Goal: Task Accomplishment & Management: Use online tool/utility

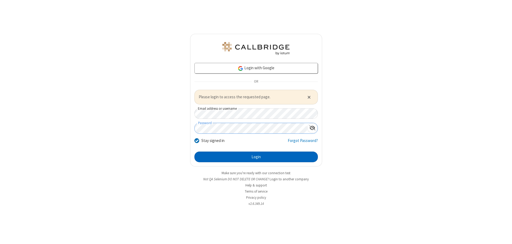
click at [256, 157] on button "Login" at bounding box center [255, 157] width 123 height 11
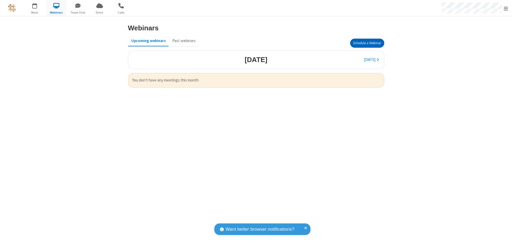
click at [367, 43] on button "Schedule a Webinar" at bounding box center [367, 43] width 34 height 9
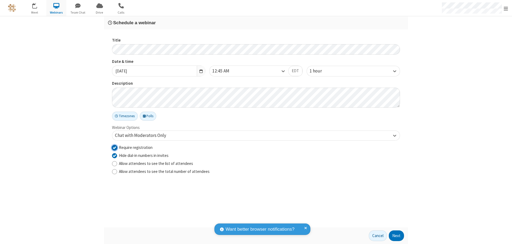
click at [114, 147] on input "Require registration" at bounding box center [114, 148] width 5 height 6
checkbox input "false"
click at [397, 236] on button "Next" at bounding box center [396, 236] width 15 height 11
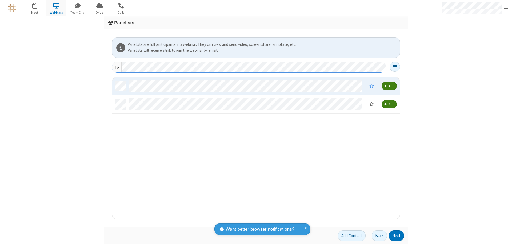
scroll to position [138, 283]
click at [397, 236] on button "Next" at bounding box center [396, 236] width 15 height 11
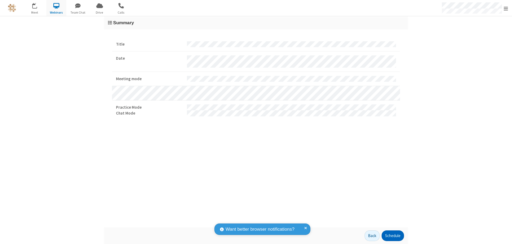
click at [393, 236] on button "Schedule" at bounding box center [393, 236] width 22 height 11
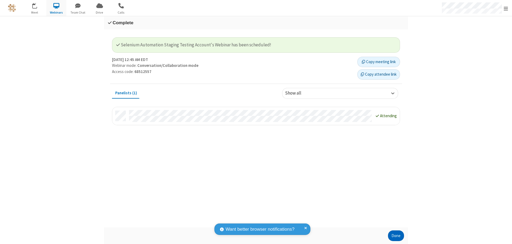
click at [396, 236] on button "Done" at bounding box center [396, 236] width 16 height 11
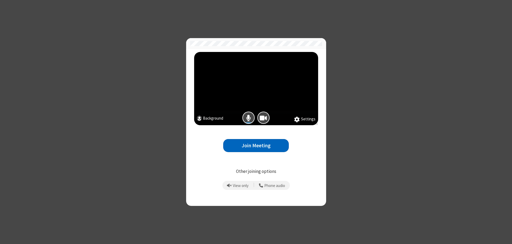
click at [256, 146] on button "Join Meeting" at bounding box center [256, 145] width 66 height 13
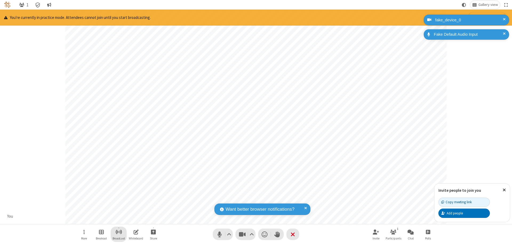
click at [118, 232] on span "Start broadcast" at bounding box center [118, 232] width 7 height 7
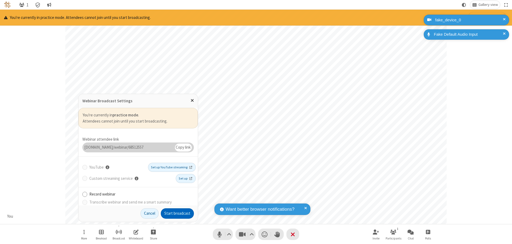
click at [177, 214] on button "Start broadcast" at bounding box center [177, 214] width 33 height 11
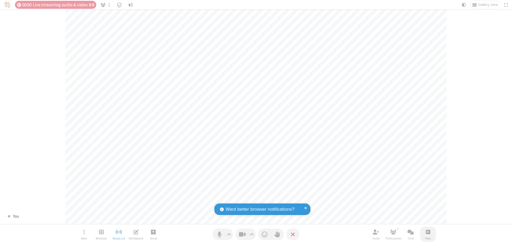
click at [428, 232] on span "Open poll" at bounding box center [428, 232] width 4 height 7
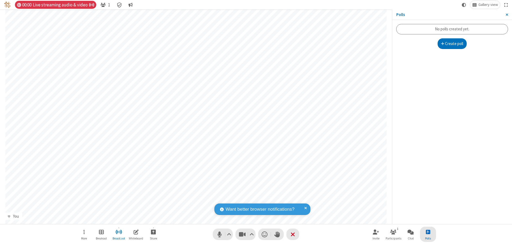
click at [452, 44] on button "Create poll" at bounding box center [452, 43] width 29 height 11
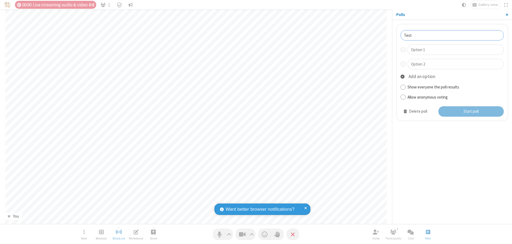
type input "Test"
type input "Yes"
type input "No"
